Goal: Task Accomplishment & Management: Complete application form

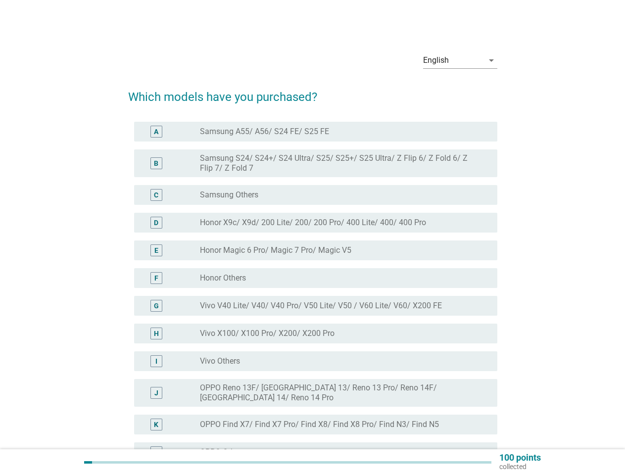
click at [313, 256] on div "radio_button_unchecked Honor Magic 6 Pro/ Magic 7 Pro/ Magic V5" at bounding box center [345, 251] width 290 height 12
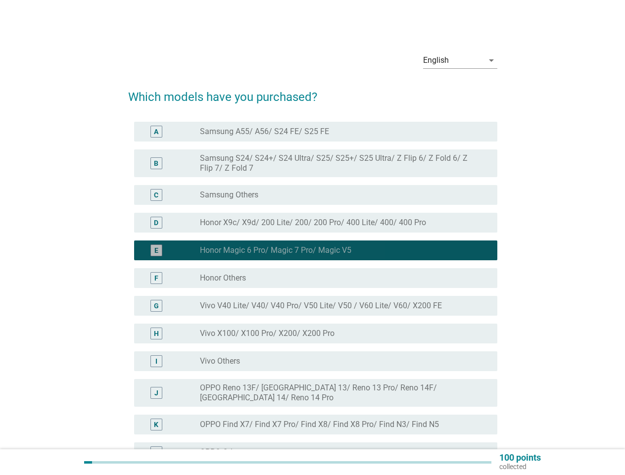
click at [460, 60] on div "English" at bounding box center [453, 60] width 60 height 16
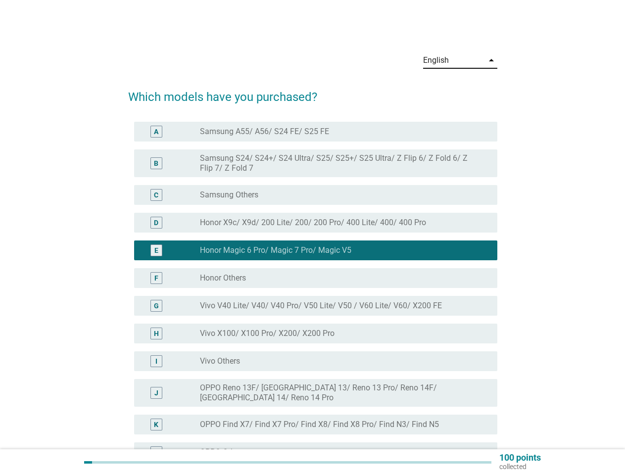
click at [313, 297] on div "G radio_button_unchecked Vivo V40 Lite/ V40/ V40 Pro/ V50 Lite/ V50 / V60 Lite/…" at bounding box center [315, 306] width 363 height 20
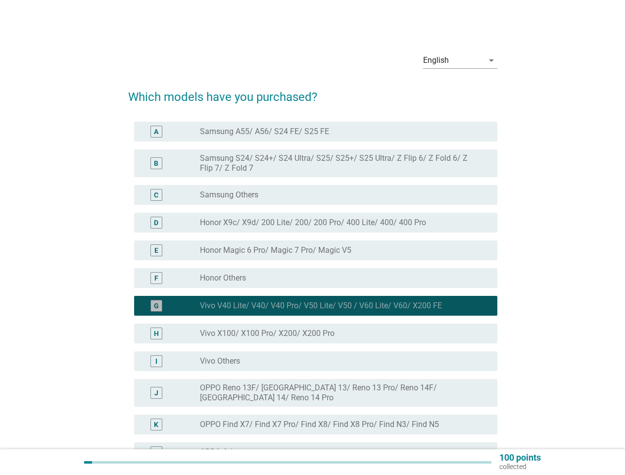
click at [313, 297] on div "G radio_button_checked Vivo V40 Lite/ V40/ V40 Pro/ V50 Lite/ V50 / V60 Lite/ V…" at bounding box center [315, 306] width 363 height 20
click at [316, 132] on label "Samsung A55/ A56/ S24 FE/ S25 FE" at bounding box center [264, 132] width 129 height 10
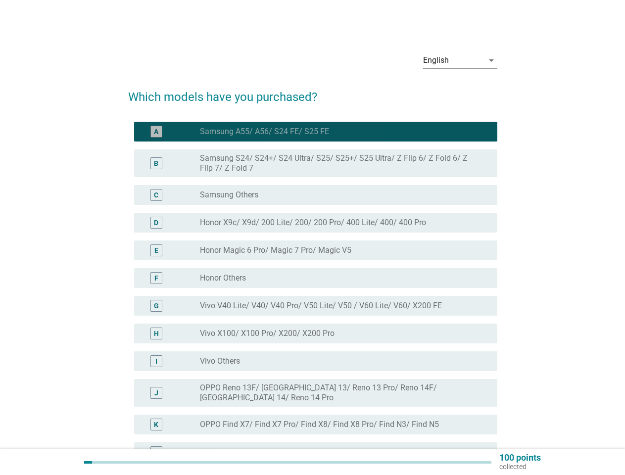
click at [264, 132] on label "Samsung A55/ A56/ S24 FE/ S25 FE" at bounding box center [264, 132] width 129 height 10
click at [316, 163] on label "Samsung S24/ S24+/ S24 Ultra/ S25/ S25+/ S25 Ultra/ Z Flip 6/ Z Fold 6/ Z Flip …" at bounding box center [341, 163] width 282 height 20
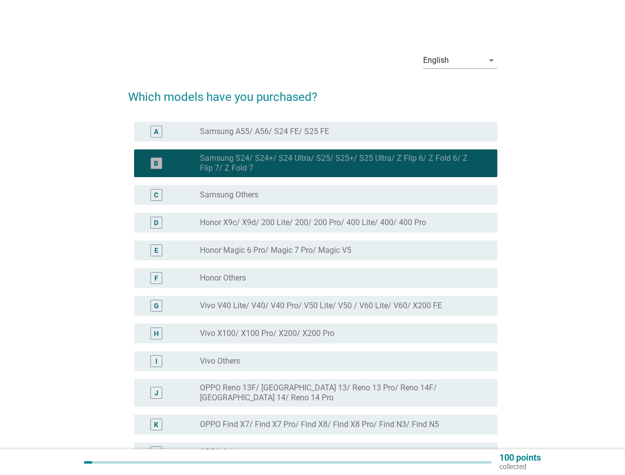
click at [341, 163] on label "Samsung S24/ S24+/ S24 Ultra/ S25/ S25+/ S25 Ultra/ Z Flip 6/ Z Fold 6/ Z Flip …" at bounding box center [341, 163] width 282 height 20
click at [316, 195] on div "radio_button_unchecked Samsung Others" at bounding box center [341, 195] width 282 height 10
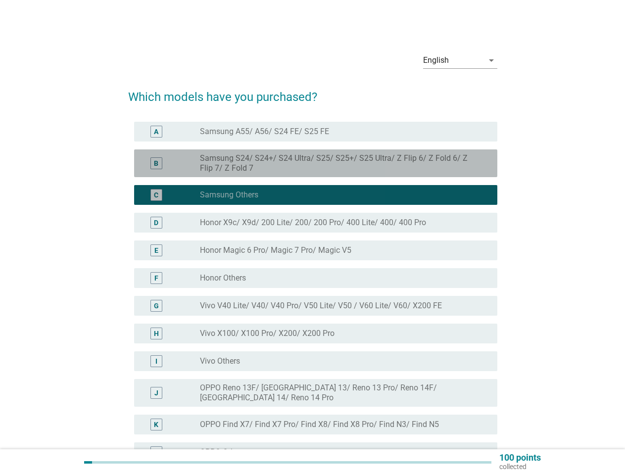
click at [229, 195] on label "Samsung Others" at bounding box center [229, 195] width 58 height 10
